Goal: Obtain resource: Download file/media

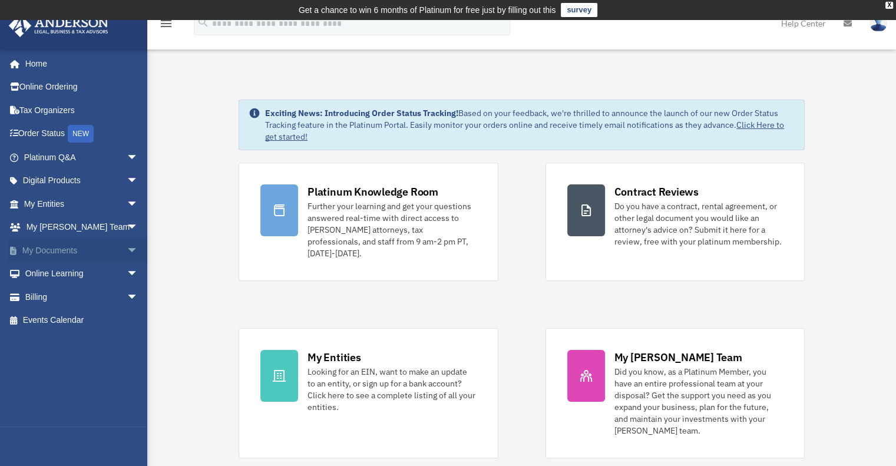
click at [59, 245] on link "My Documents arrow_drop_down" at bounding box center [82, 251] width 148 height 24
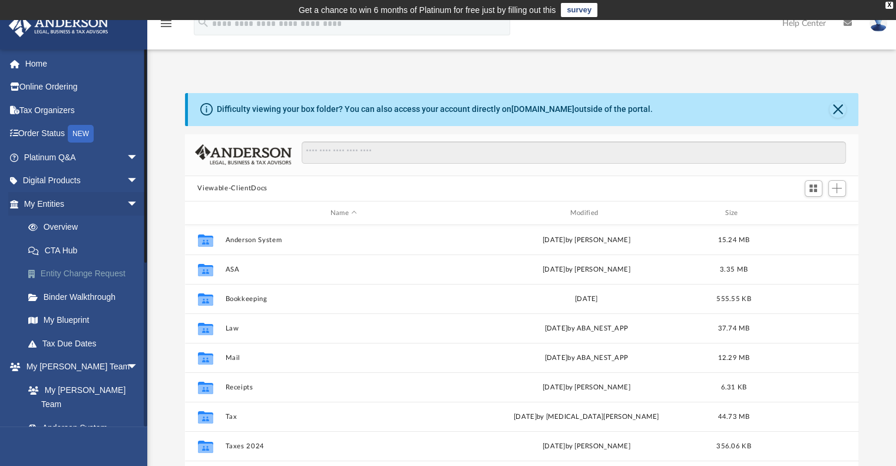
scroll to position [259, 665]
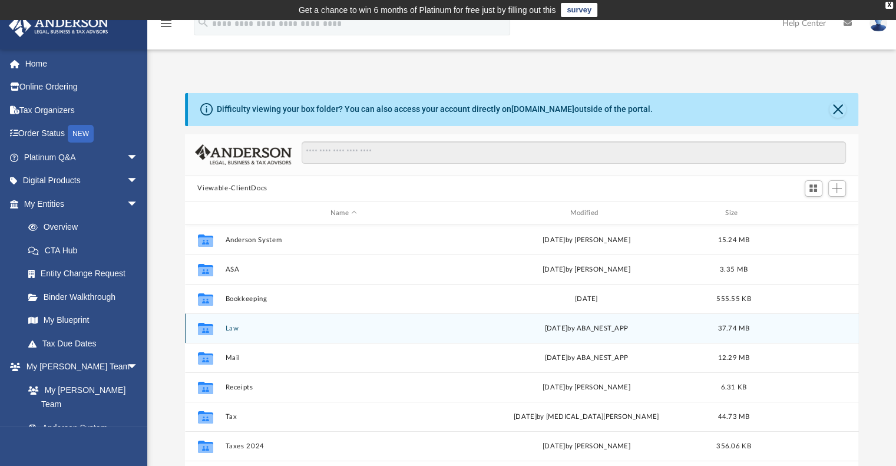
click at [232, 332] on div "Collaborated Folder Law [DATE] by ABA_NEST_APP 37.74 MB" at bounding box center [522, 328] width 674 height 29
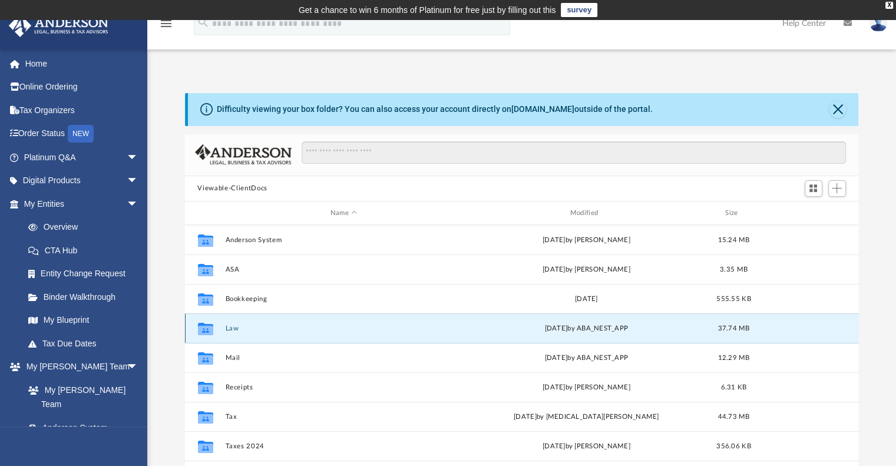
click at [202, 332] on icon "grid" at bounding box center [204, 330] width 15 height 9
click at [234, 326] on button "Law" at bounding box center [343, 329] width 237 height 8
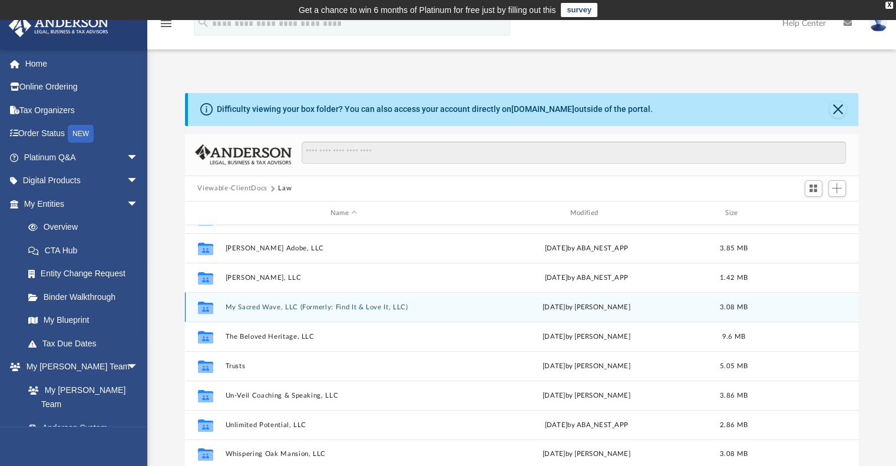
scroll to position [59, 0]
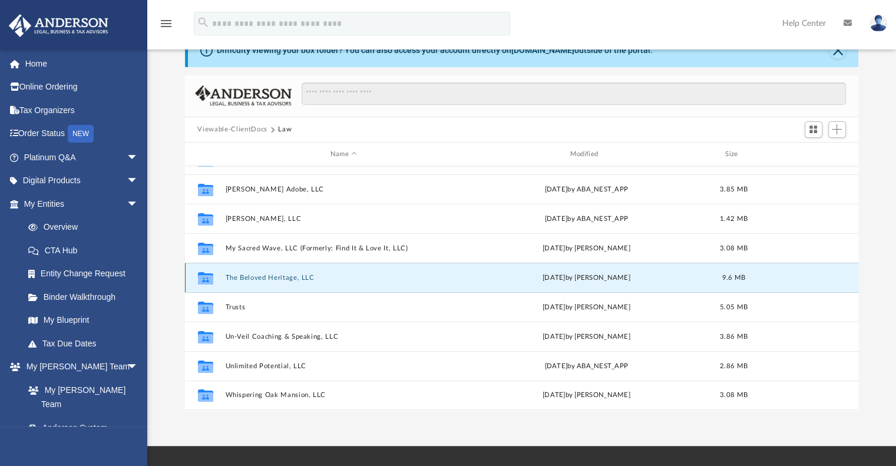
click at [263, 278] on button "The Beloved Heritage, LLC" at bounding box center [343, 278] width 237 height 8
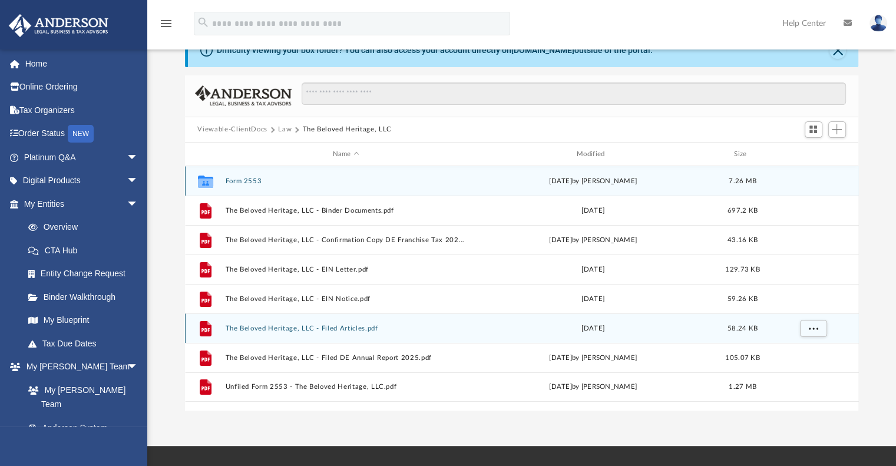
scroll to position [0, 0]
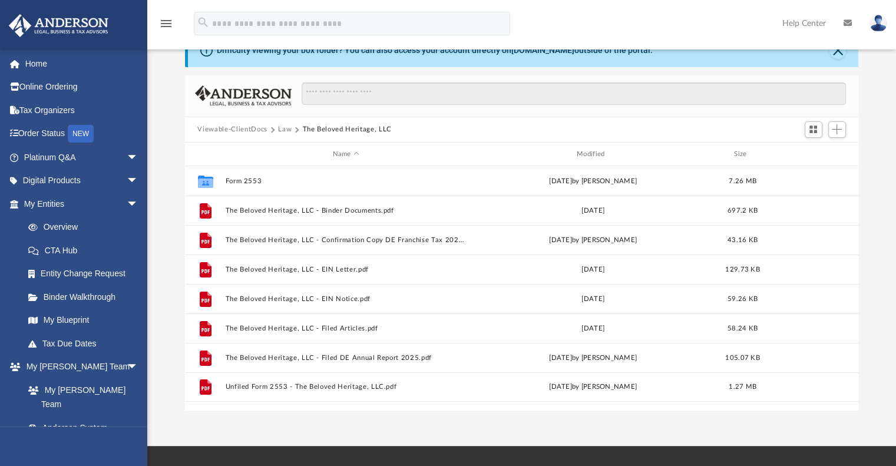
click at [253, 129] on button "Viewable-ClientDocs" at bounding box center [232, 129] width 70 height 11
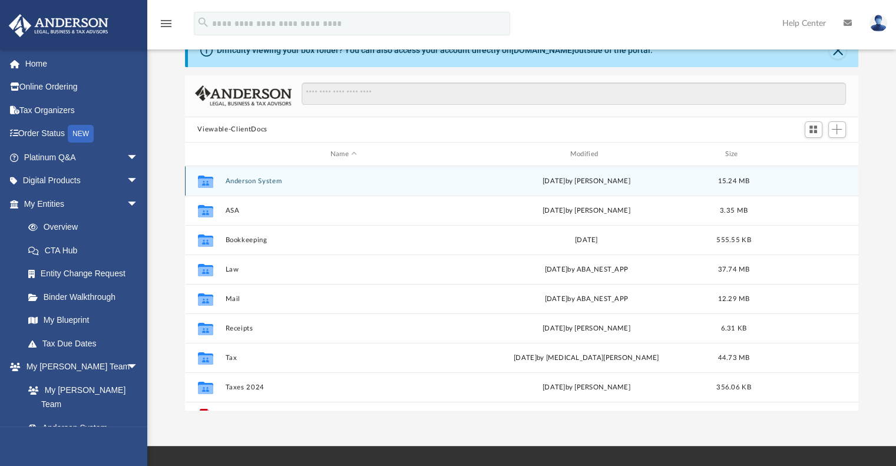
scroll to position [21, 0]
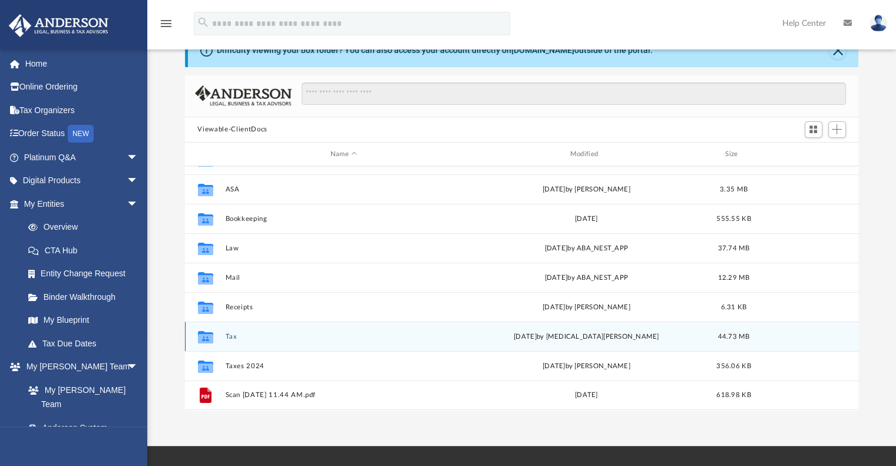
click at [226, 334] on button "Tax" at bounding box center [343, 337] width 237 height 8
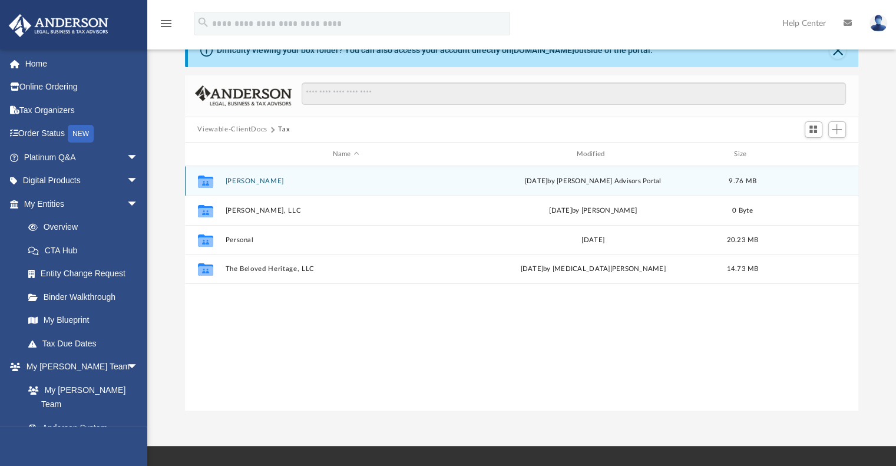
scroll to position [0, 0]
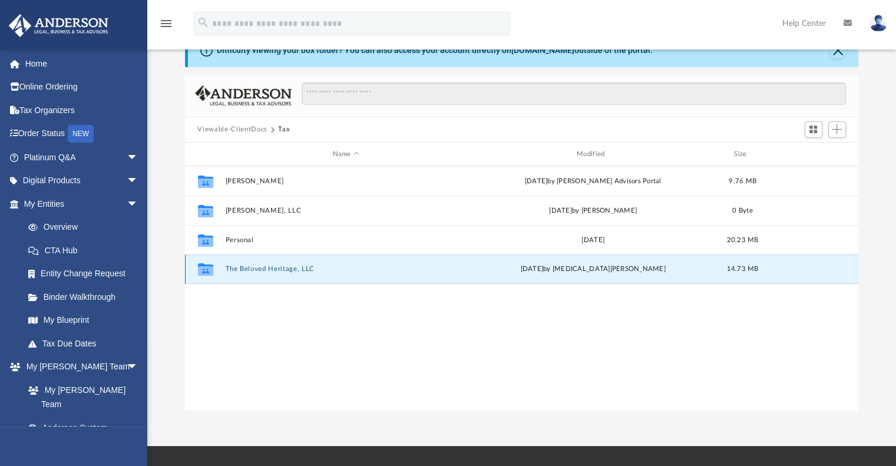
click at [248, 272] on button "The Beloved Heritage, LLC" at bounding box center [346, 270] width 242 height 8
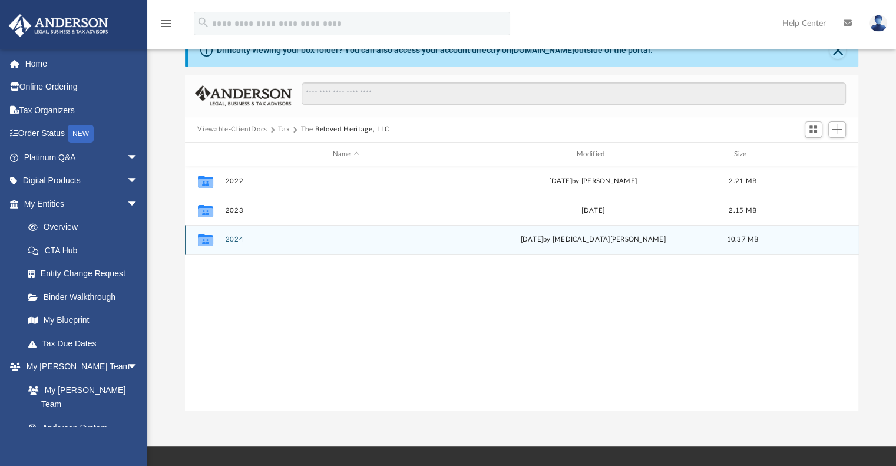
click at [236, 235] on div "Collaborated Folder 2024 [DATE] by [MEDICAL_DATA][PERSON_NAME] 10.37 MB" at bounding box center [522, 239] width 674 height 29
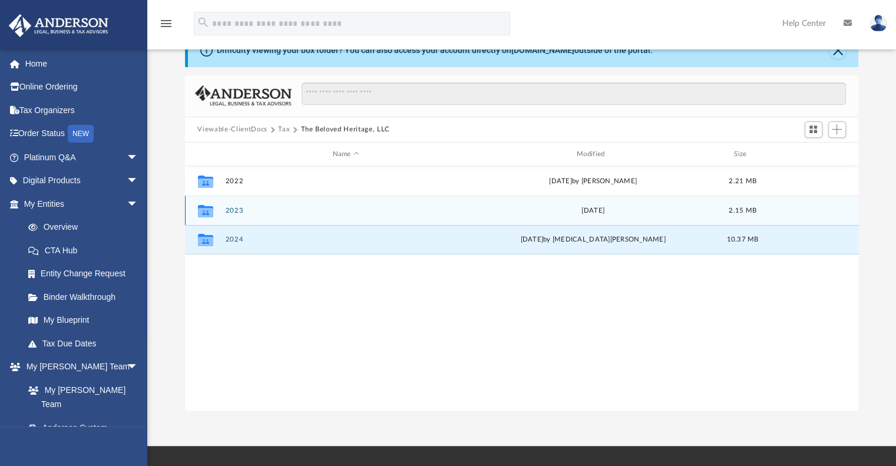
click at [232, 212] on button "2023" at bounding box center [346, 211] width 242 height 8
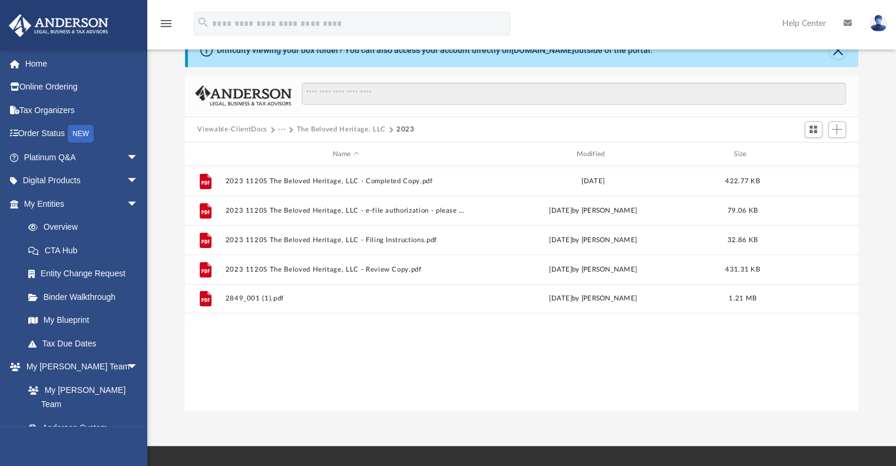
click at [227, 128] on button "Viewable-ClientDocs" at bounding box center [232, 129] width 70 height 11
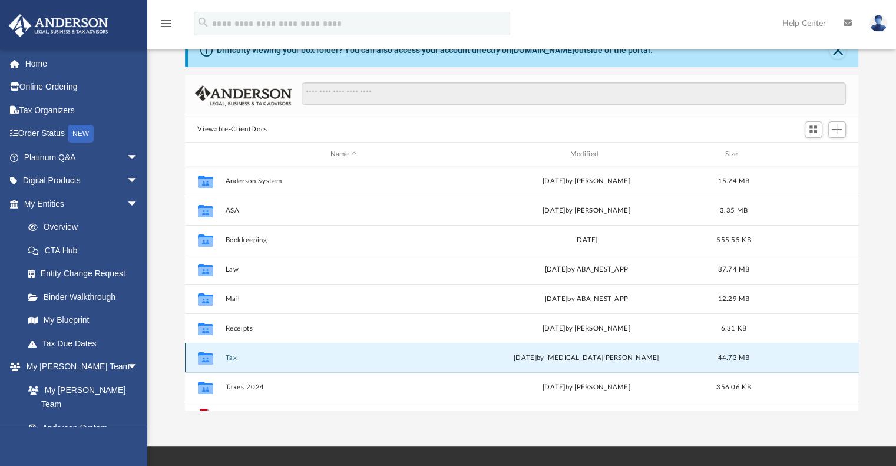
click at [229, 358] on button "Tax" at bounding box center [343, 358] width 237 height 8
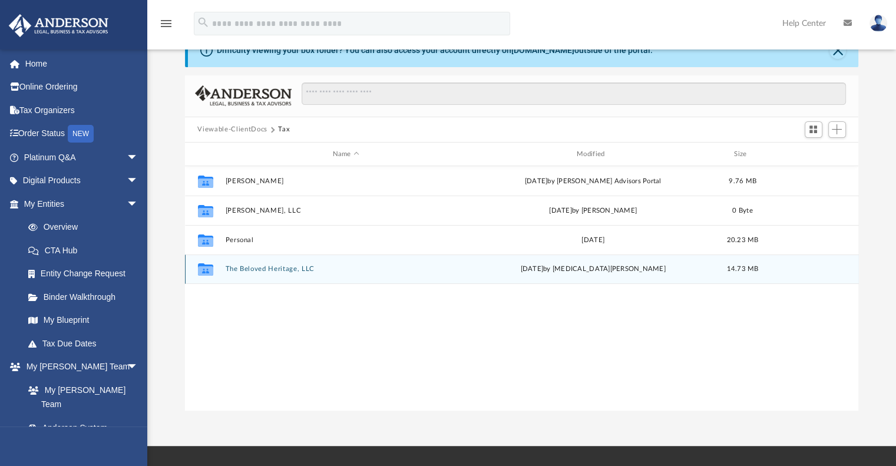
click at [242, 263] on div "Collaborated Folder The Beloved Heritage, LLC [DATE] by [MEDICAL_DATA][PERSON_N…" at bounding box center [522, 269] width 674 height 29
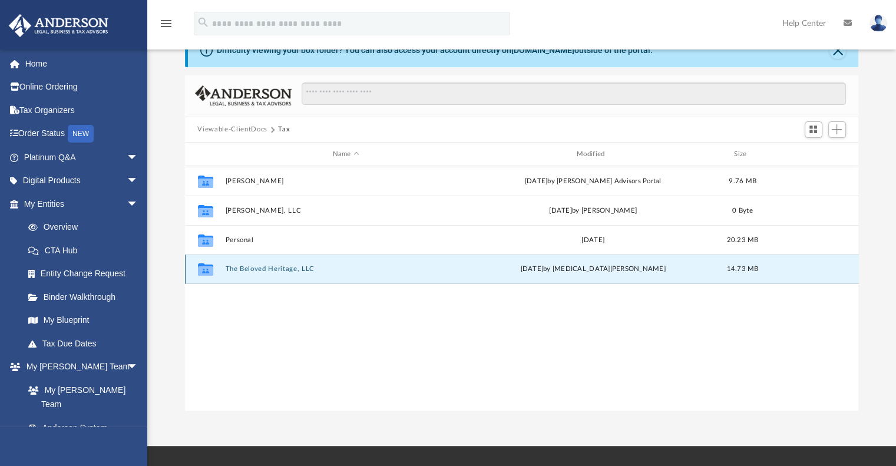
click at [246, 268] on button "The Beloved Heritage, LLC" at bounding box center [346, 270] width 242 height 8
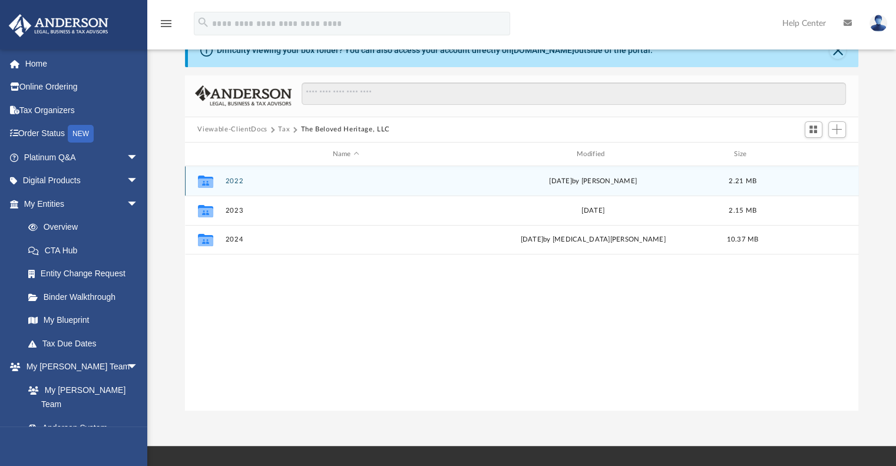
click at [231, 179] on button "2022" at bounding box center [346, 181] width 242 height 8
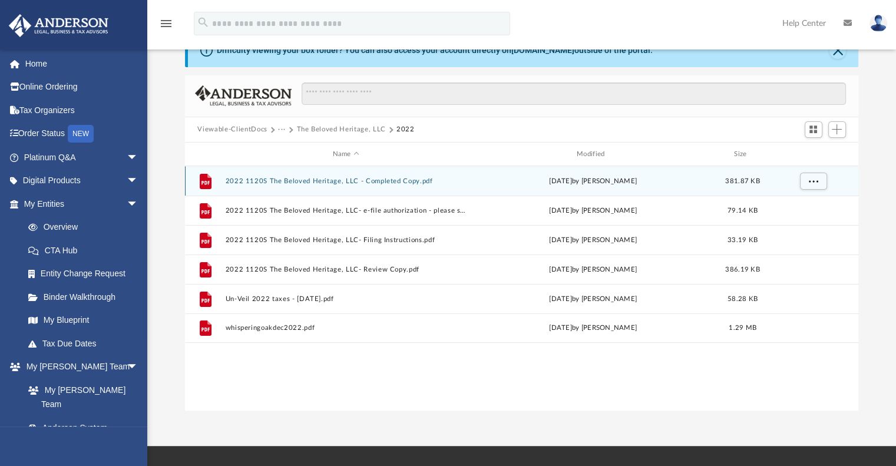
click at [318, 180] on button "2022 1120S The Beloved Heritage, LLC - Completed Copy.pdf" at bounding box center [346, 181] width 242 height 8
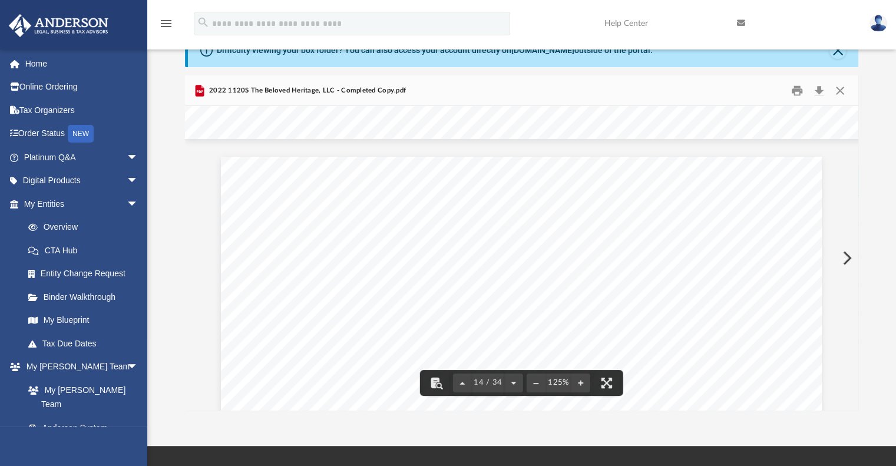
scroll to position [10477, 0]
click at [349, 211] on span "STATEMENT" at bounding box center [355, 210] width 62 height 9
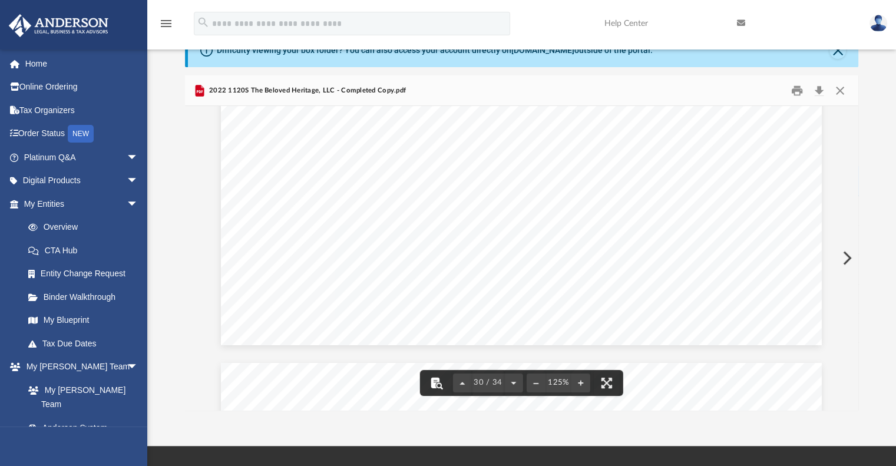
click at [433, 386] on button "File preview" at bounding box center [437, 383] width 26 height 26
click at [436, 384] on button "File preview" at bounding box center [437, 383] width 26 height 26
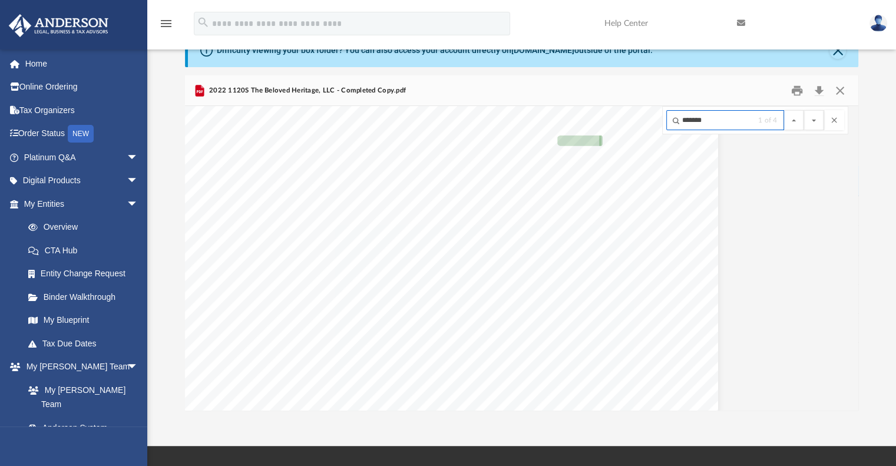
scroll to position [3648, 113]
type input "**********"
click at [804, 110] on button "File preview" at bounding box center [814, 120] width 20 height 20
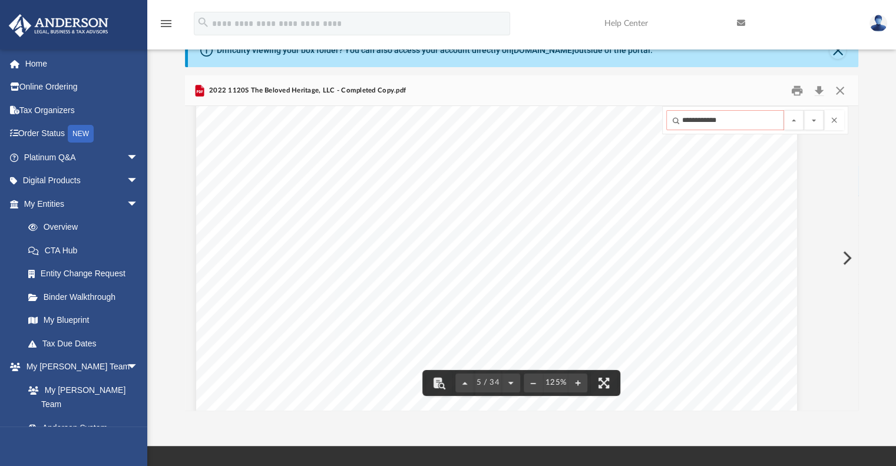
scroll to position [3413, 0]
drag, startPoint x: 691, startPoint y: 121, endPoint x: 680, endPoint y: 123, distance: 10.9
click at [680, 123] on input "**********" at bounding box center [725, 120] width 118 height 20
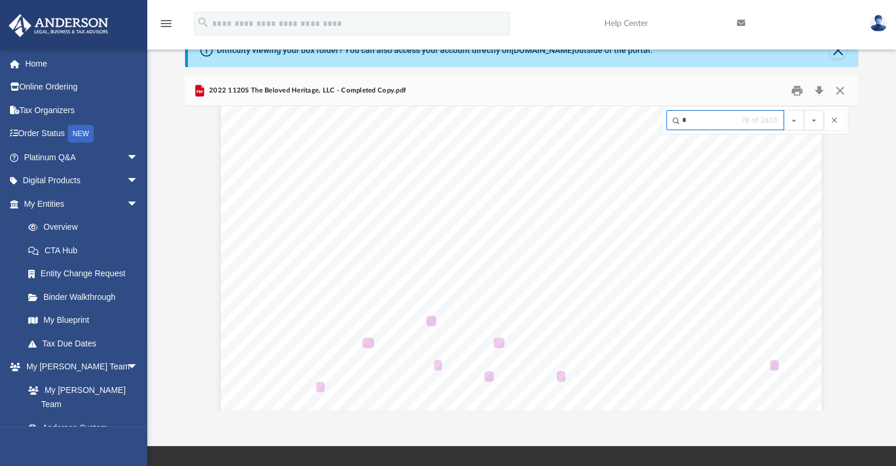
scroll to position [3189, 89]
click at [804, 110] on button "File preview" at bounding box center [814, 120] width 20 height 20
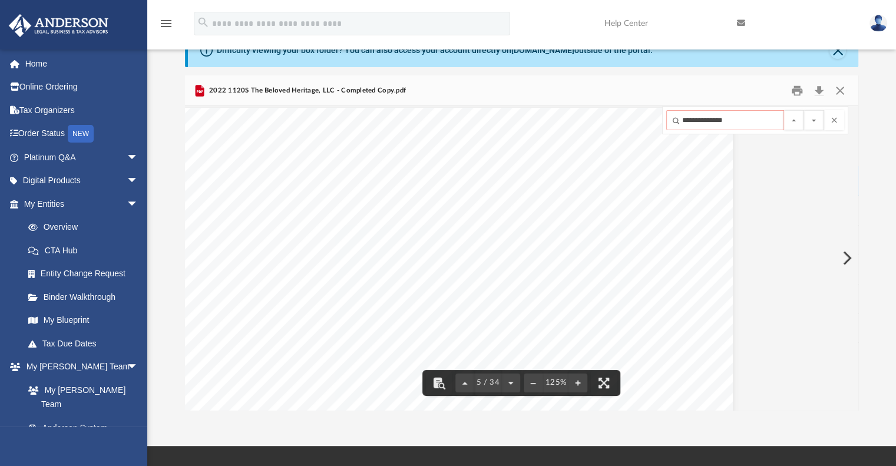
drag, startPoint x: 723, startPoint y: 120, endPoint x: 636, endPoint y: 121, distance: 86.6
click at [636, 121] on div "[DATE] The Beloved Heritage, LLC [STREET_ADDRESS][PERSON_NAME] The Beloved Heri…" at bounding box center [522, 258] width 674 height 304
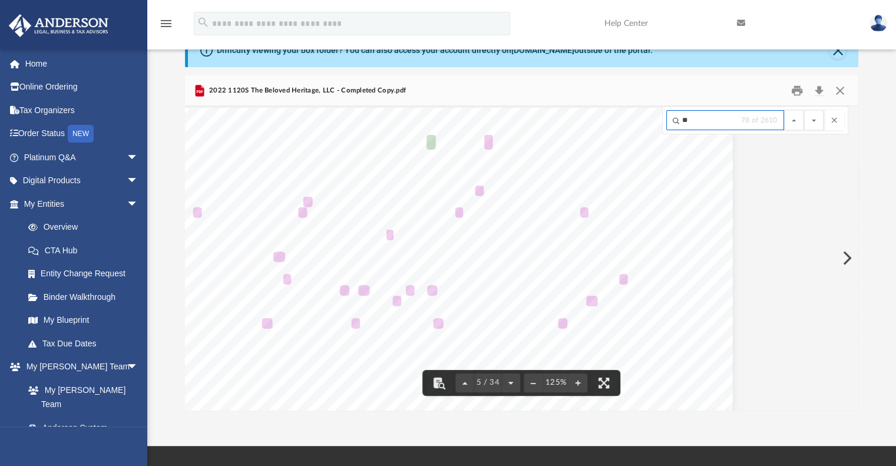
scroll to position [3339, 61]
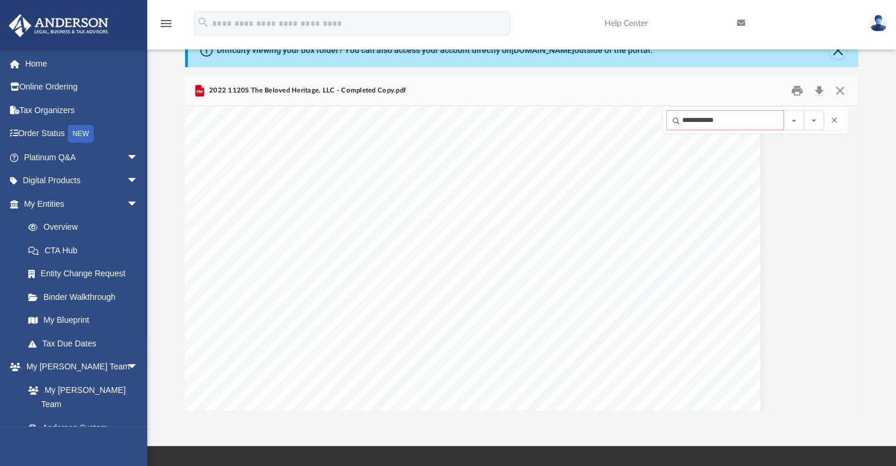
click at [804, 110] on button "File preview" at bounding box center [814, 120] width 20 height 20
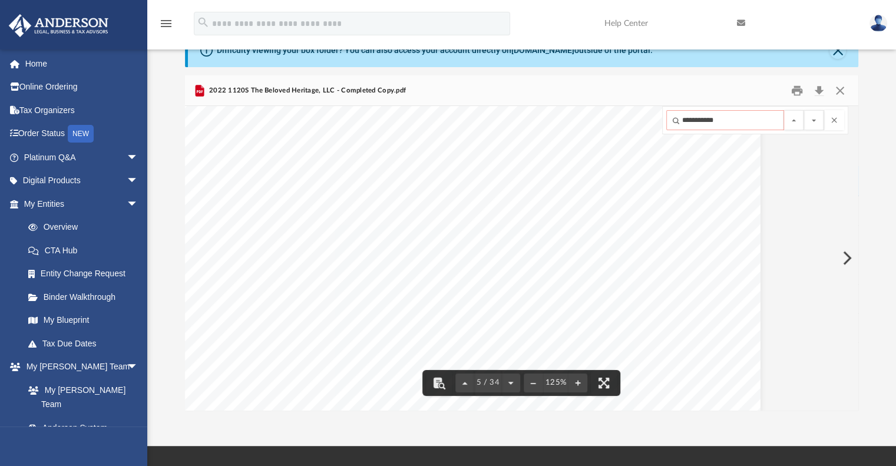
click at [632, 120] on div "[DATE] The Beloved Heritage, LLC [STREET_ADDRESS][PERSON_NAME] The Beloved Heri…" at bounding box center [522, 258] width 674 height 304
type input "*****"
click at [804, 110] on button "File preview" at bounding box center [814, 120] width 20 height 20
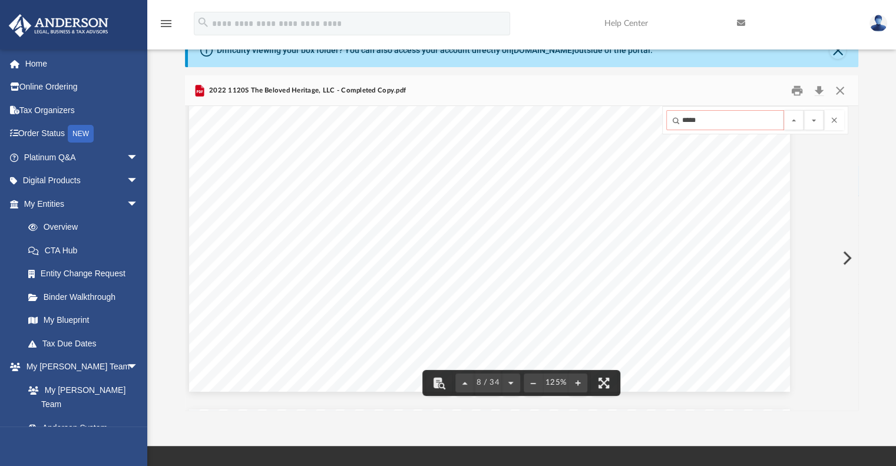
click at [676, 120] on input "*****" at bounding box center [725, 120] width 118 height 20
click at [711, 120] on input "*****" at bounding box center [725, 120] width 118 height 20
click at [804, 110] on button "File preview" at bounding box center [814, 120] width 20 height 20
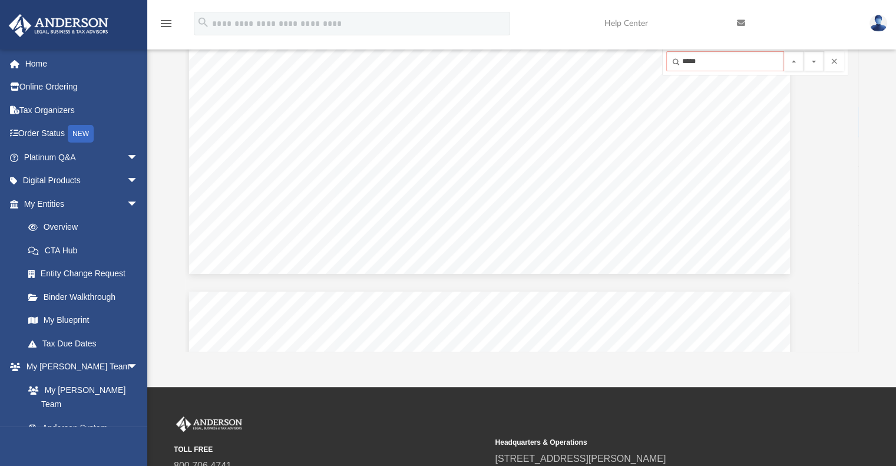
scroll to position [1532, 32]
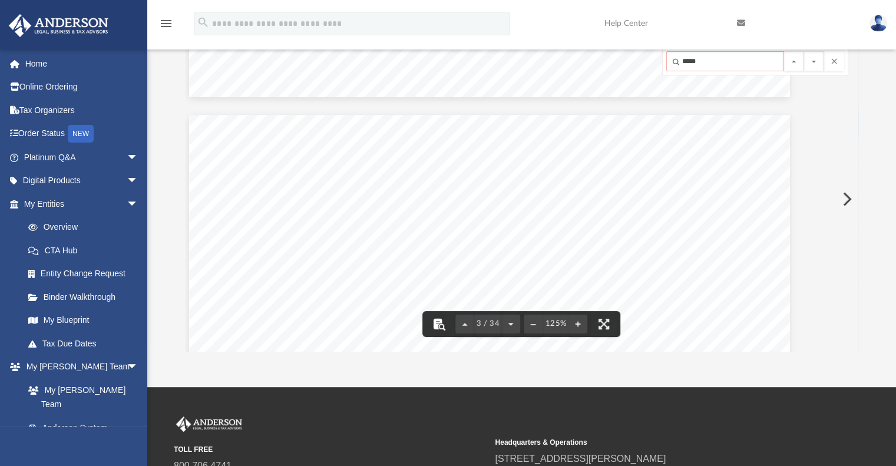
click at [436, 323] on button "File preview" at bounding box center [440, 324] width 26 height 26
click at [442, 325] on button "File preview" at bounding box center [440, 324] width 26 height 26
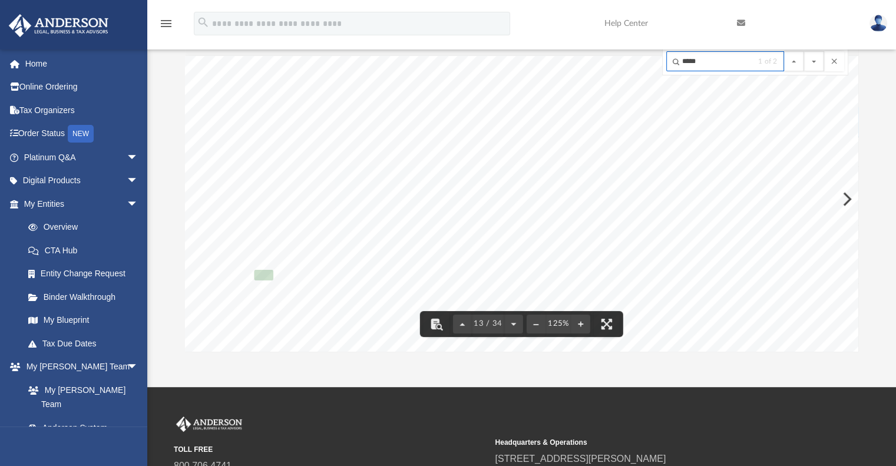
scroll to position [9740, 0]
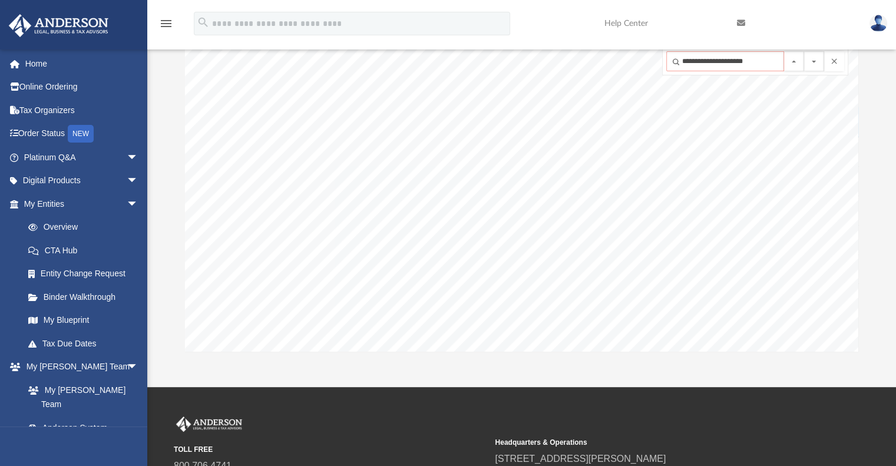
click at [804, 51] on button "File preview" at bounding box center [814, 61] width 20 height 20
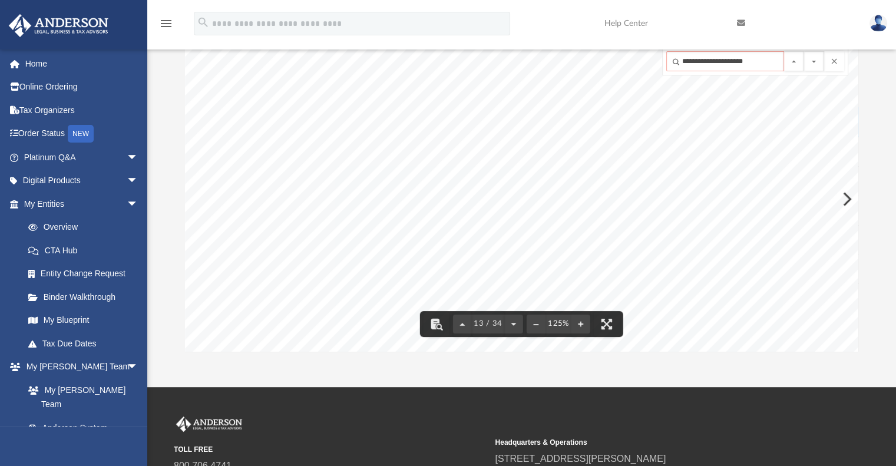
click at [673, 57] on input "**********" at bounding box center [725, 61] width 118 height 20
click at [678, 63] on input "**********" at bounding box center [725, 61] width 118 height 20
drag, startPoint x: 636, startPoint y: 61, endPoint x: 564, endPoint y: 63, distance: 72.5
click at [564, 63] on div "226340 [DATE] [PERSON_NAME] LAW GROUP, PLLC [STREET_ADDRESS][PERSON_NAME] THE B…" at bounding box center [522, 199] width 674 height 304
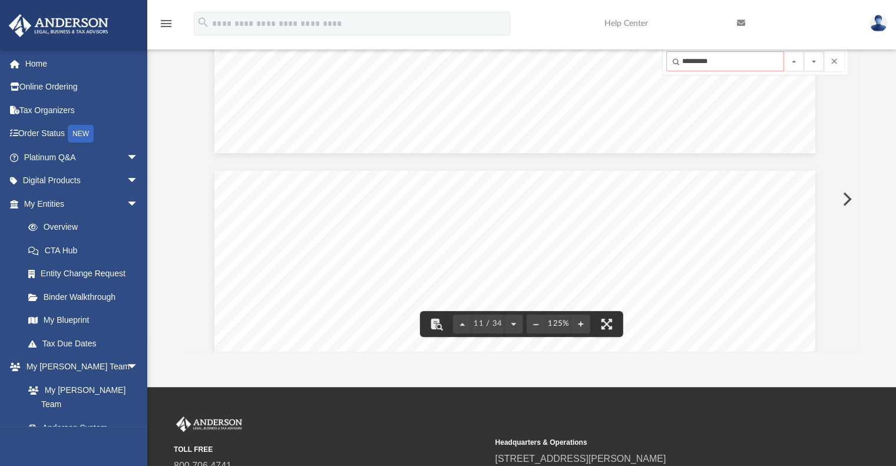
scroll to position [7899, 6]
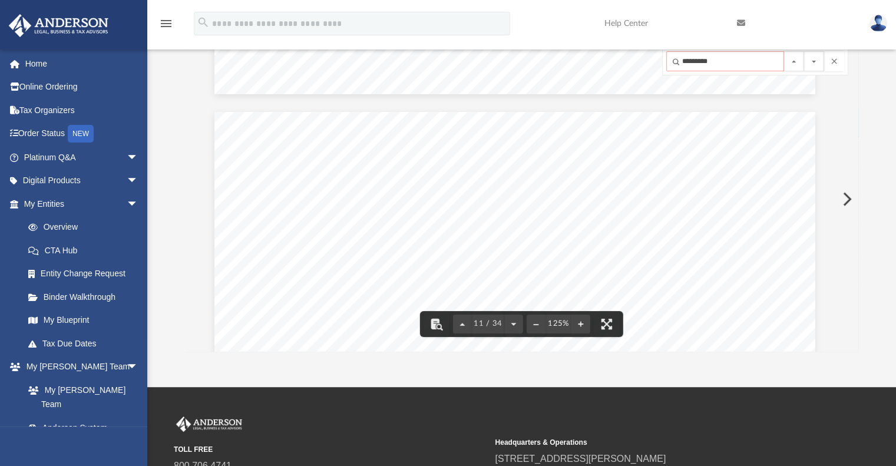
drag, startPoint x: 718, startPoint y: 57, endPoint x: 681, endPoint y: 57, distance: 36.5
click at [681, 57] on input "*********" at bounding box center [725, 61] width 118 height 20
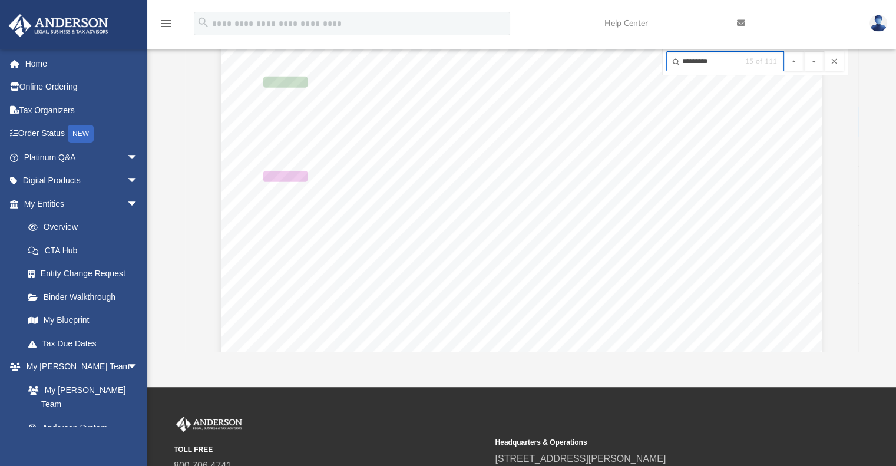
scroll to position [7985, 0]
click at [804, 51] on button "File preview" at bounding box center [814, 61] width 20 height 20
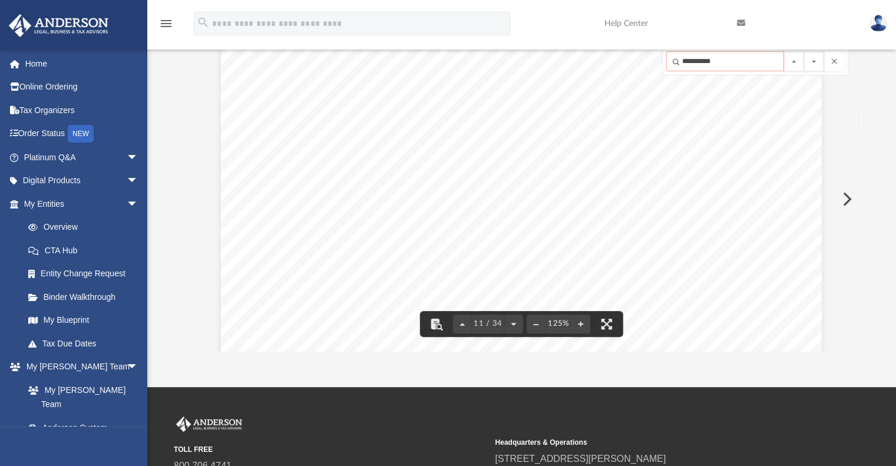
click at [745, 65] on input "**********" at bounding box center [725, 61] width 118 height 20
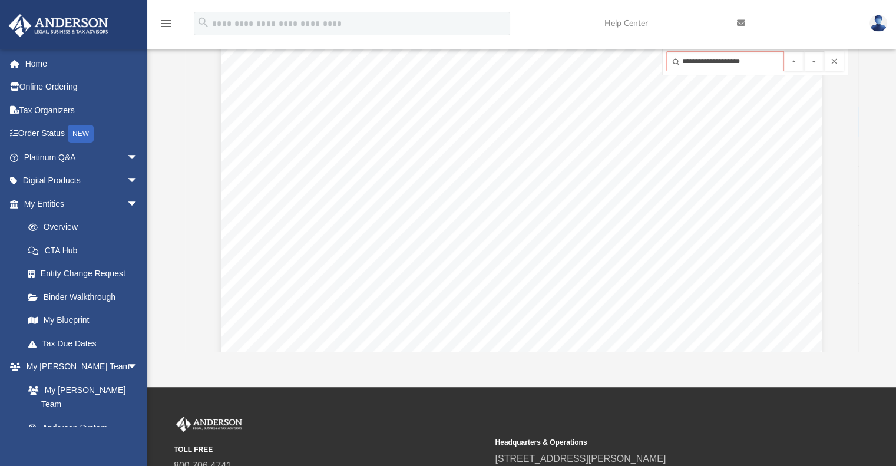
scroll to position [0, 6]
click at [804, 51] on button "File preview" at bounding box center [814, 61] width 20 height 20
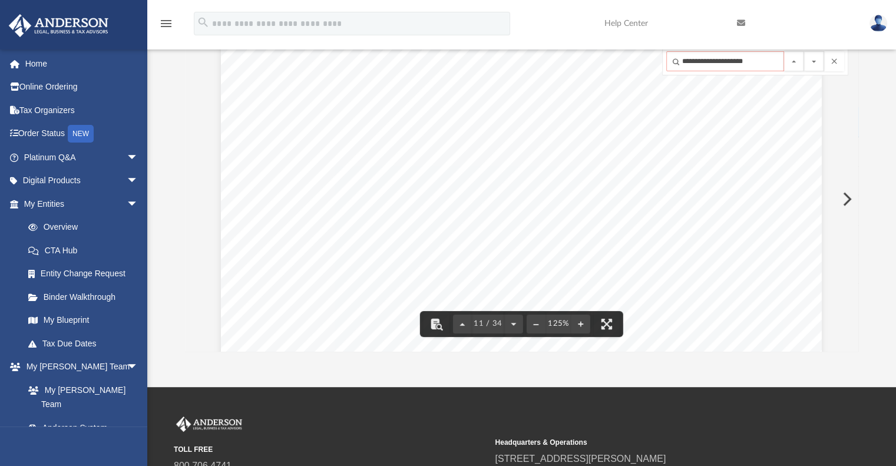
scroll to position [0, 0]
drag, startPoint x: 743, startPoint y: 64, endPoint x: 668, endPoint y: 63, distance: 74.3
click at [668, 63] on input "**********" at bounding box center [725, 61] width 118 height 20
type input "*"
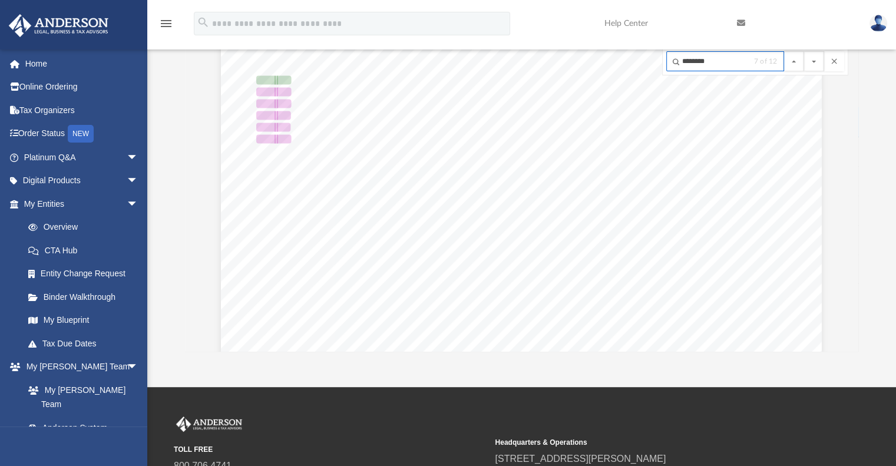
scroll to position [20563, 0]
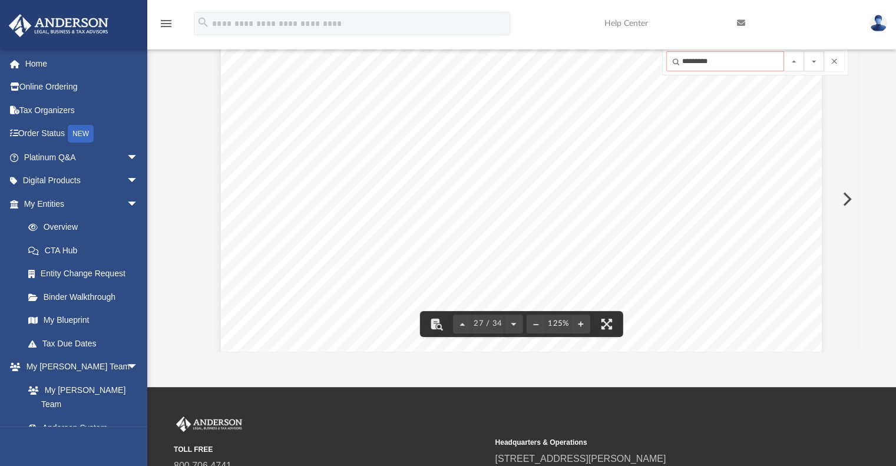
click at [428, 90] on div "Form OMB No. 1545-0233 Department of the Treasury Internal Revenue Service 2197…" at bounding box center [521, 212] width 601 height 778
drag, startPoint x: 711, startPoint y: 64, endPoint x: 656, endPoint y: 70, distance: 55.1
click at [656, 70] on div "OMB No. 1545-0123 Form Department of the Treasury Internal Revenue Service Retu…" at bounding box center [522, 199] width 674 height 304
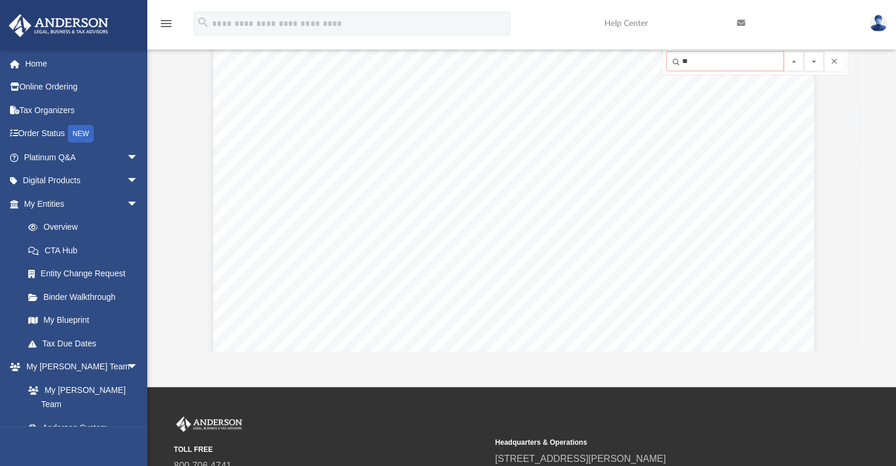
type input "*"
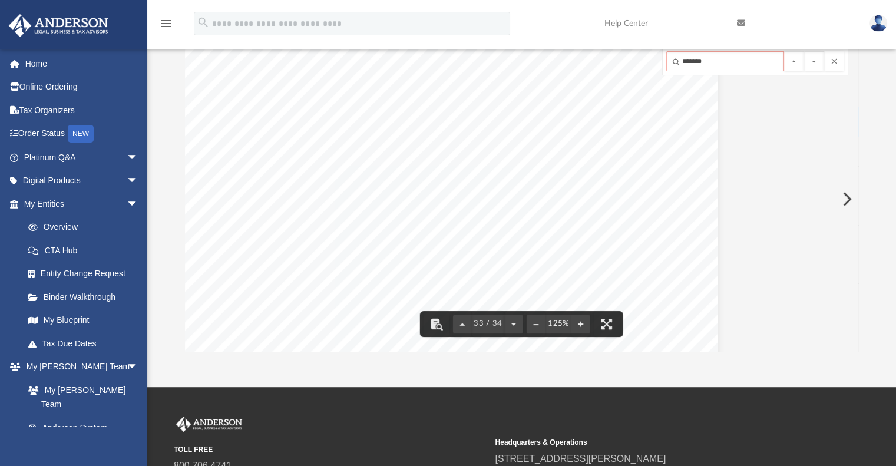
type input "*******"
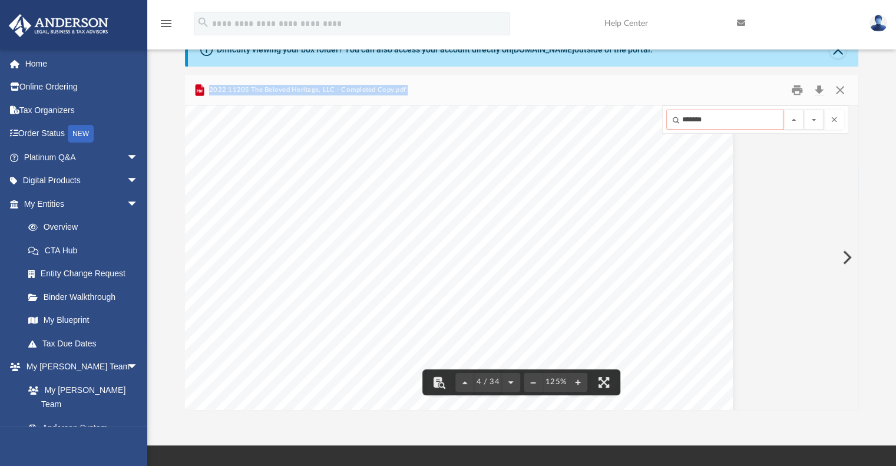
scroll to position [2486, 113]
drag, startPoint x: 850, startPoint y: 143, endPoint x: 852, endPoint y: 111, distance: 31.3
click at [852, 111] on div "Viewable-ClientDocs ··· The Beloved Heritage, LLC 2022 Name Modified Size File …" at bounding box center [522, 242] width 674 height 335
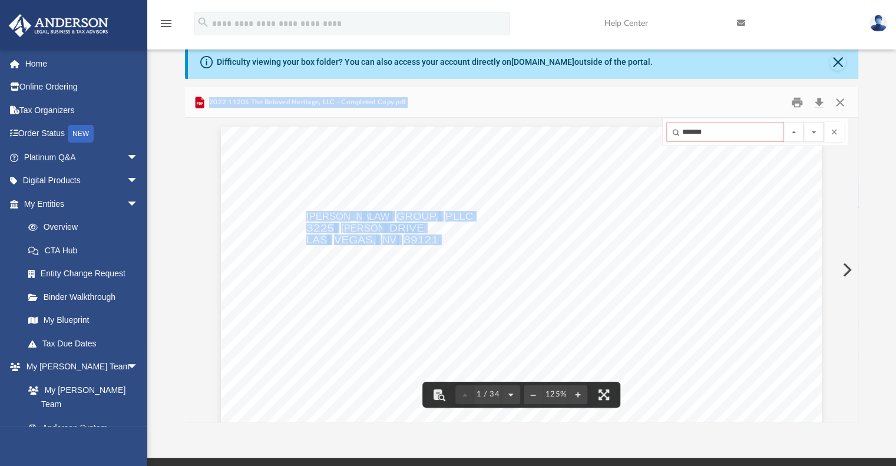
scroll to position [22, 0]
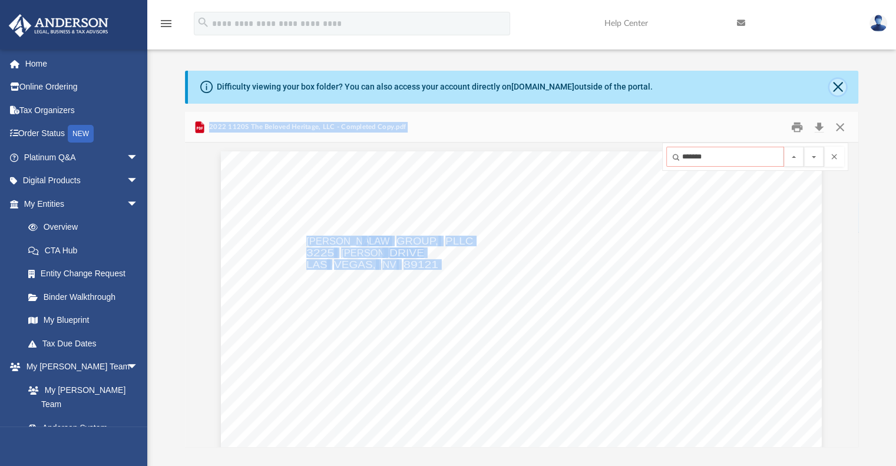
click at [834, 83] on button "Close" at bounding box center [838, 87] width 17 height 17
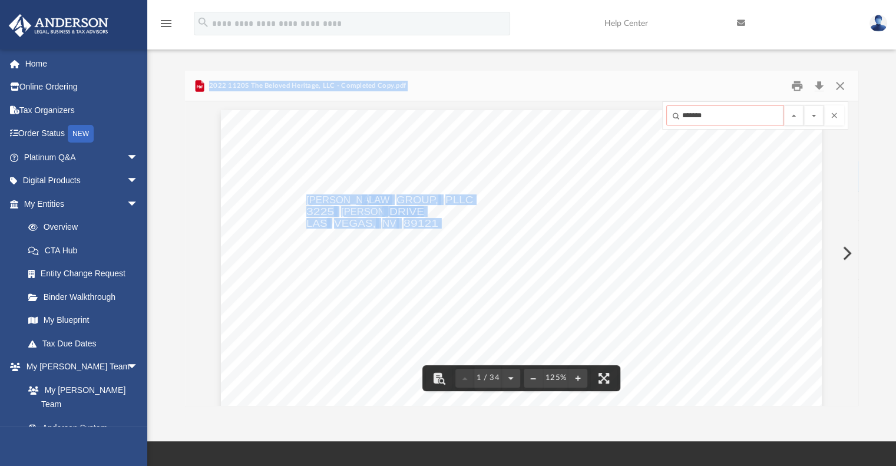
scroll to position [0, 0]
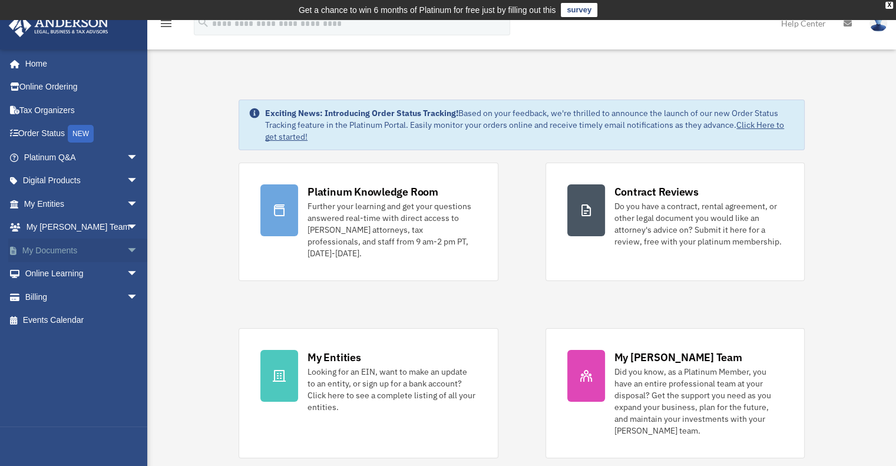
click at [48, 253] on link "My Documents arrow_drop_down" at bounding box center [82, 251] width 148 height 24
click at [51, 253] on link "My Documents arrow_drop_down" at bounding box center [82, 251] width 148 height 24
click at [127, 250] on span "arrow_drop_down" at bounding box center [139, 251] width 24 height 24
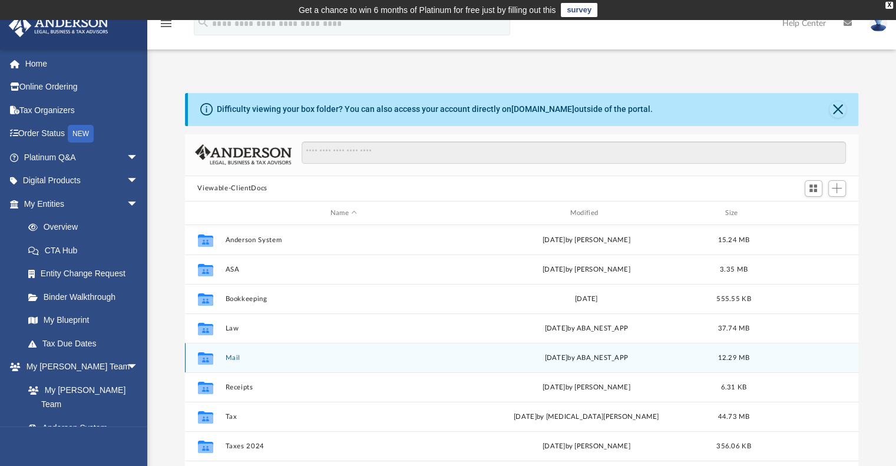
scroll to position [21, 0]
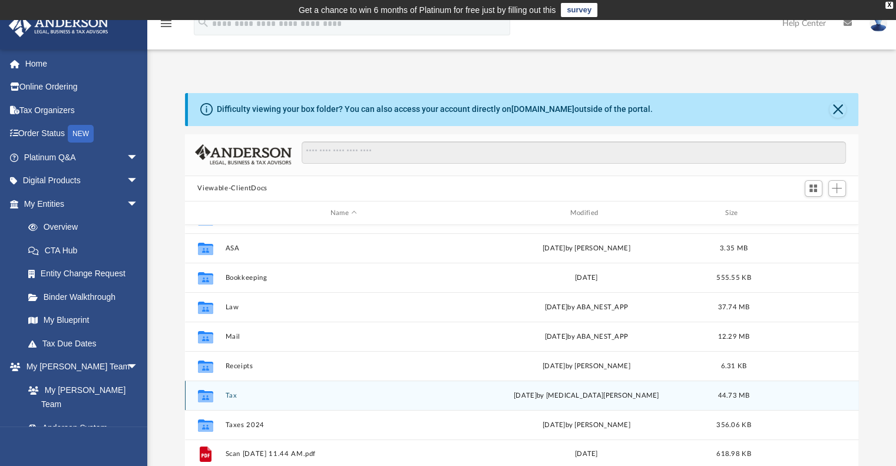
click at [226, 397] on button "Tax" at bounding box center [343, 396] width 237 height 8
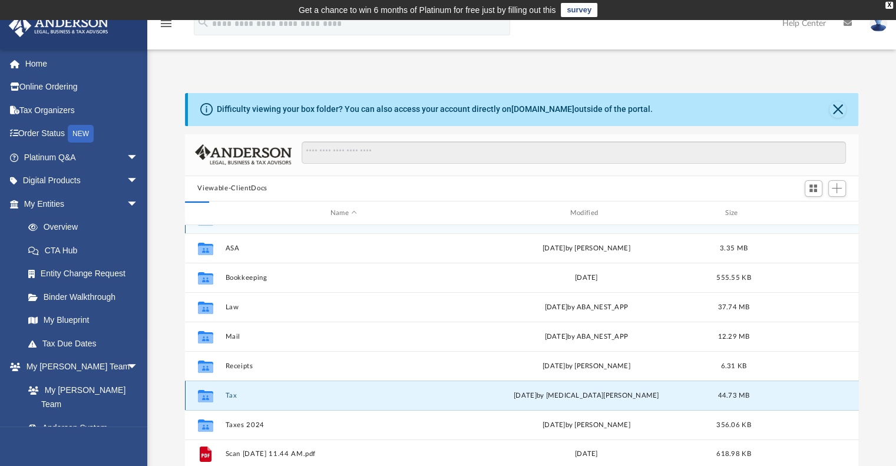
scroll to position [0, 0]
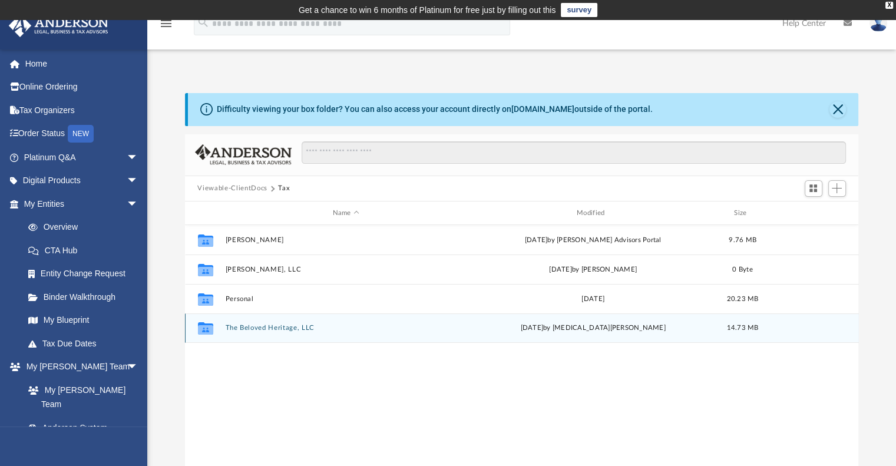
click at [256, 331] on button "The Beloved Heritage, LLC" at bounding box center [346, 329] width 242 height 8
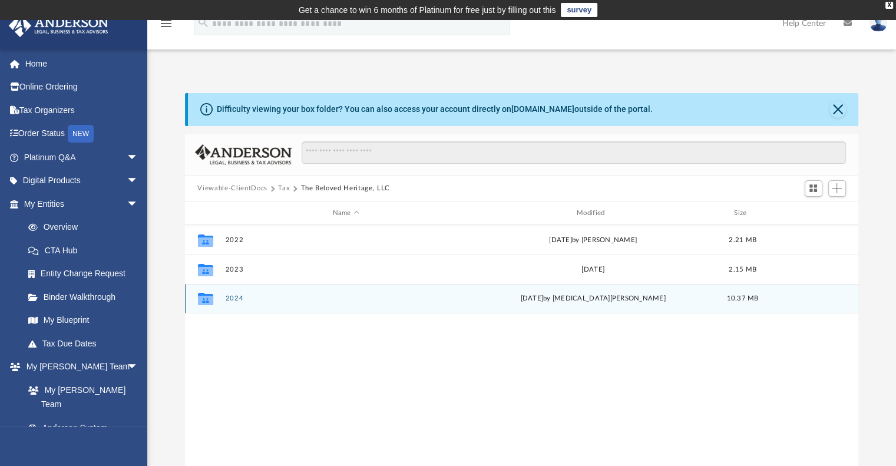
click at [235, 296] on button "2024" at bounding box center [346, 299] width 242 height 8
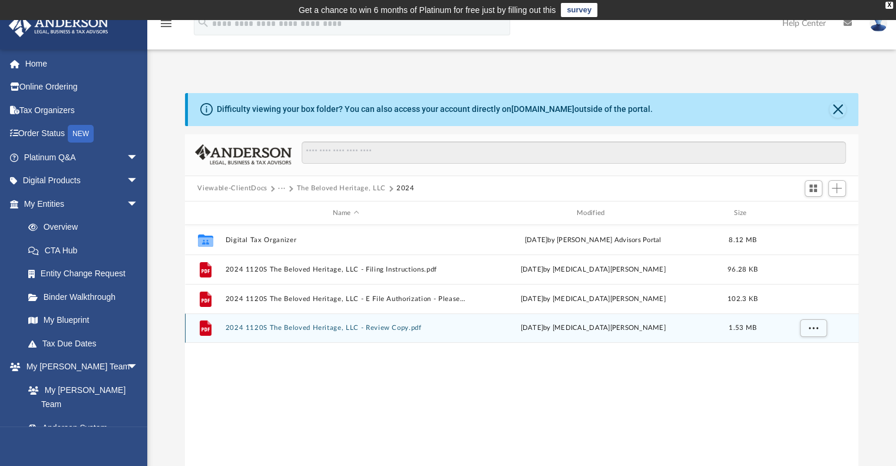
click at [322, 329] on button "2024 1120S The Beloved Heritage, LLC - Review Copy.pdf" at bounding box center [346, 329] width 242 height 8
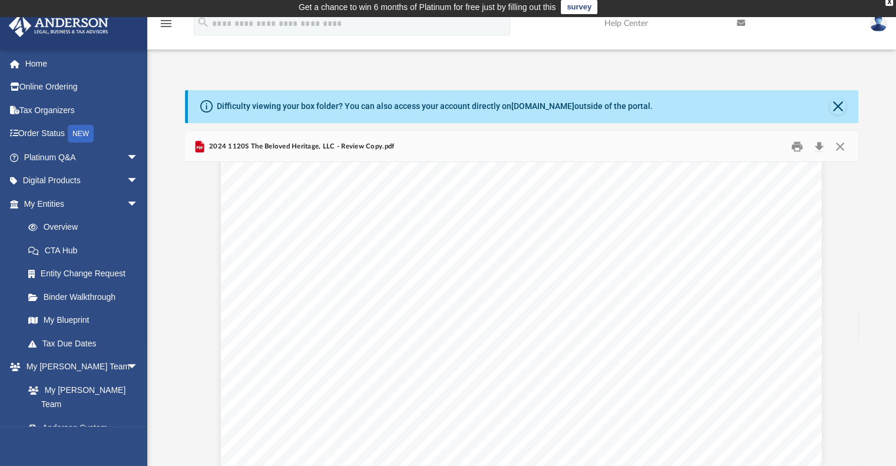
scroll to position [12722, 0]
drag, startPoint x: 855, startPoint y: 273, endPoint x: 834, endPoint y: 303, distance: 36.0
